Goal: Information Seeking & Learning: Learn about a topic

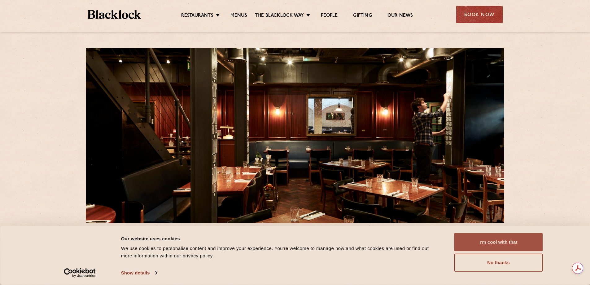
click at [474, 242] on button "I'm cool with that" at bounding box center [498, 242] width 89 height 18
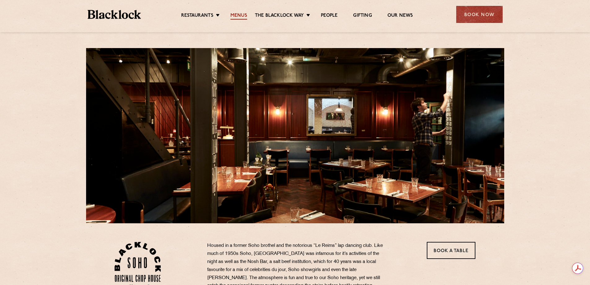
click at [241, 15] on link "Menus" at bounding box center [238, 16] width 17 height 7
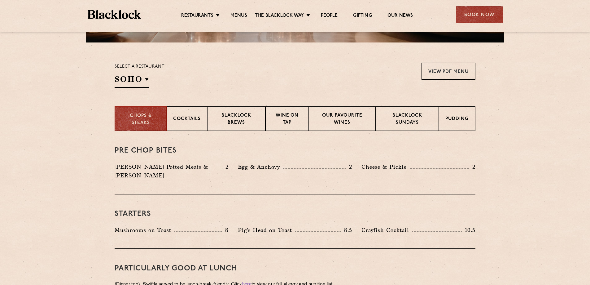
scroll to position [209, 0]
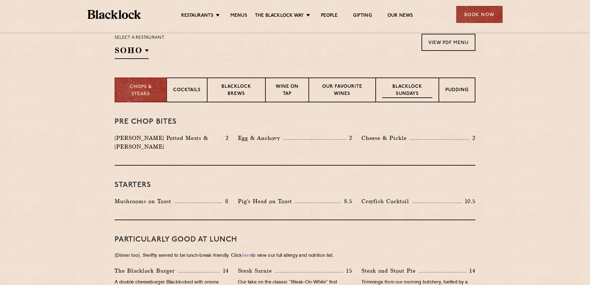
click at [396, 87] on p "Blacklock Sundays" at bounding box center [407, 90] width 50 height 15
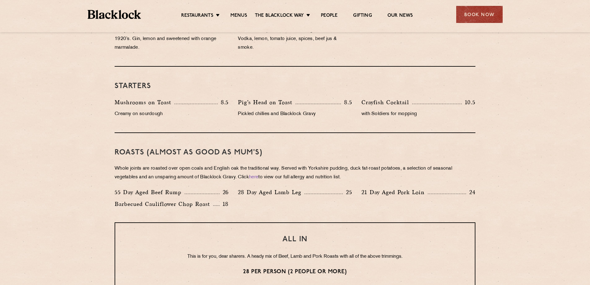
scroll to position [364, 0]
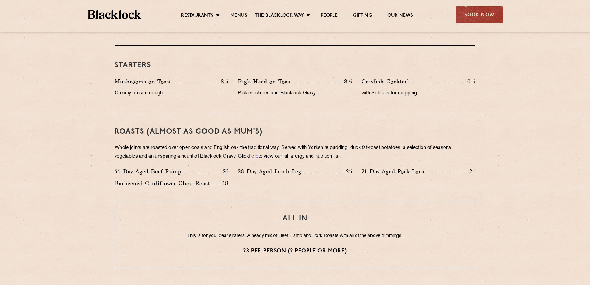
click at [510, 107] on section "Eye openers If you had a big Saturday or need a little booster to kickstart you…" at bounding box center [295, 199] width 590 height 504
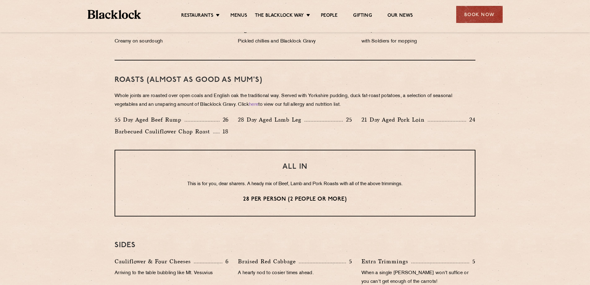
click at [510, 107] on section "Eye openers If you had a big Saturday or need a little booster to kickstart you…" at bounding box center [295, 148] width 590 height 504
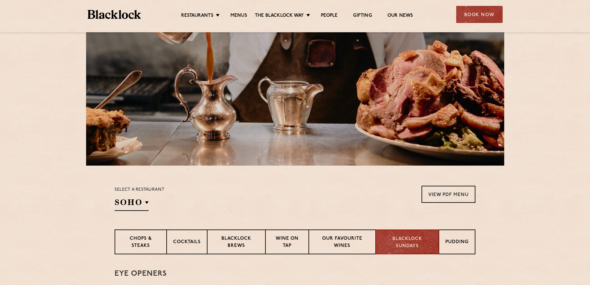
scroll to position [0, 0]
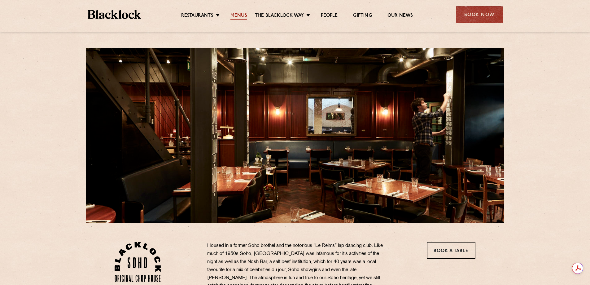
click at [241, 13] on link "Menus" at bounding box center [238, 16] width 17 height 7
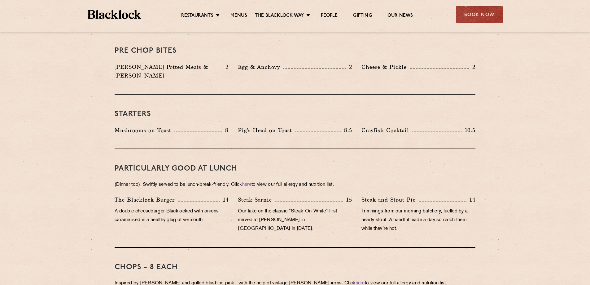
scroll to position [258, 0]
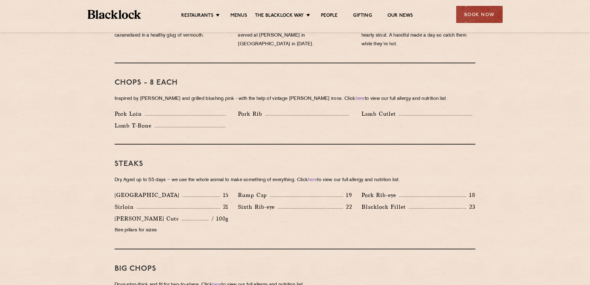
scroll to position [500, 0]
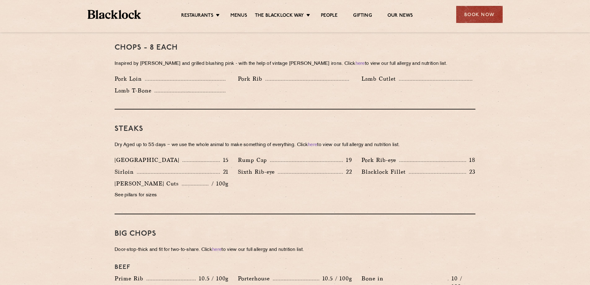
click at [537, 154] on section "Pre Chop Bites Blacklock Potted Meats & Kimchi 2 Egg & Anchovy 2 Cheese & Pickl…" at bounding box center [295, 257] width 590 height 891
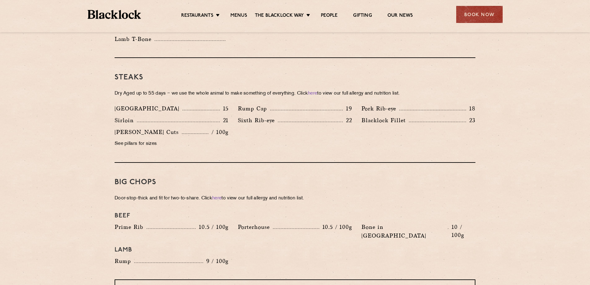
scroll to position [655, 0]
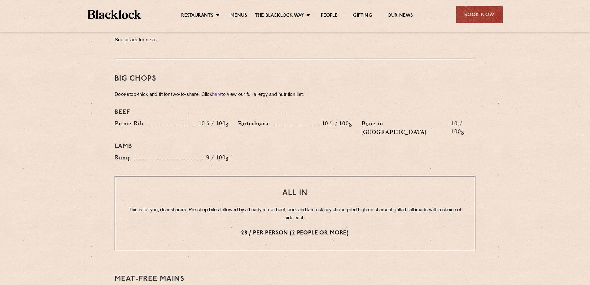
click at [522, 140] on section "Pre Chop Bites Blacklock Potted Meats & Kimchi 2 Egg & Anchovy 2 Cheese & Pickl…" at bounding box center [295, 102] width 590 height 891
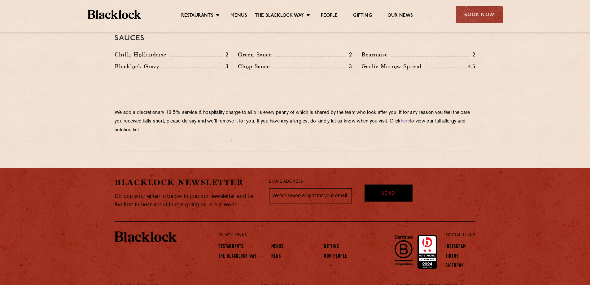
scroll to position [0, 0]
